Goal: Use online tool/utility: Utilize a website feature to perform a specific function

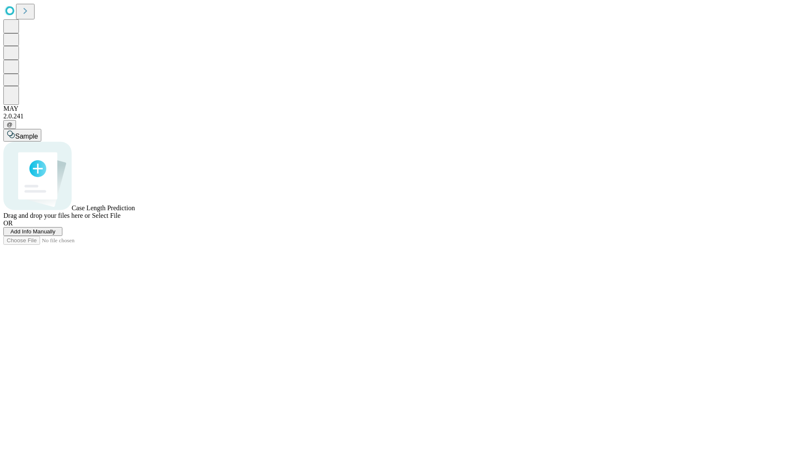
click at [121, 219] on span "Select File" at bounding box center [106, 215] width 29 height 7
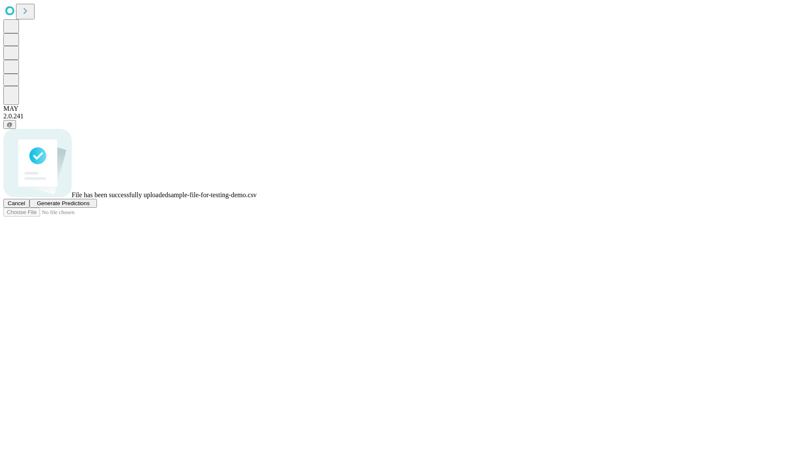
click at [89, 206] on span "Generate Predictions" at bounding box center [63, 203] width 53 height 6
